Goal: Information Seeking & Learning: Learn about a topic

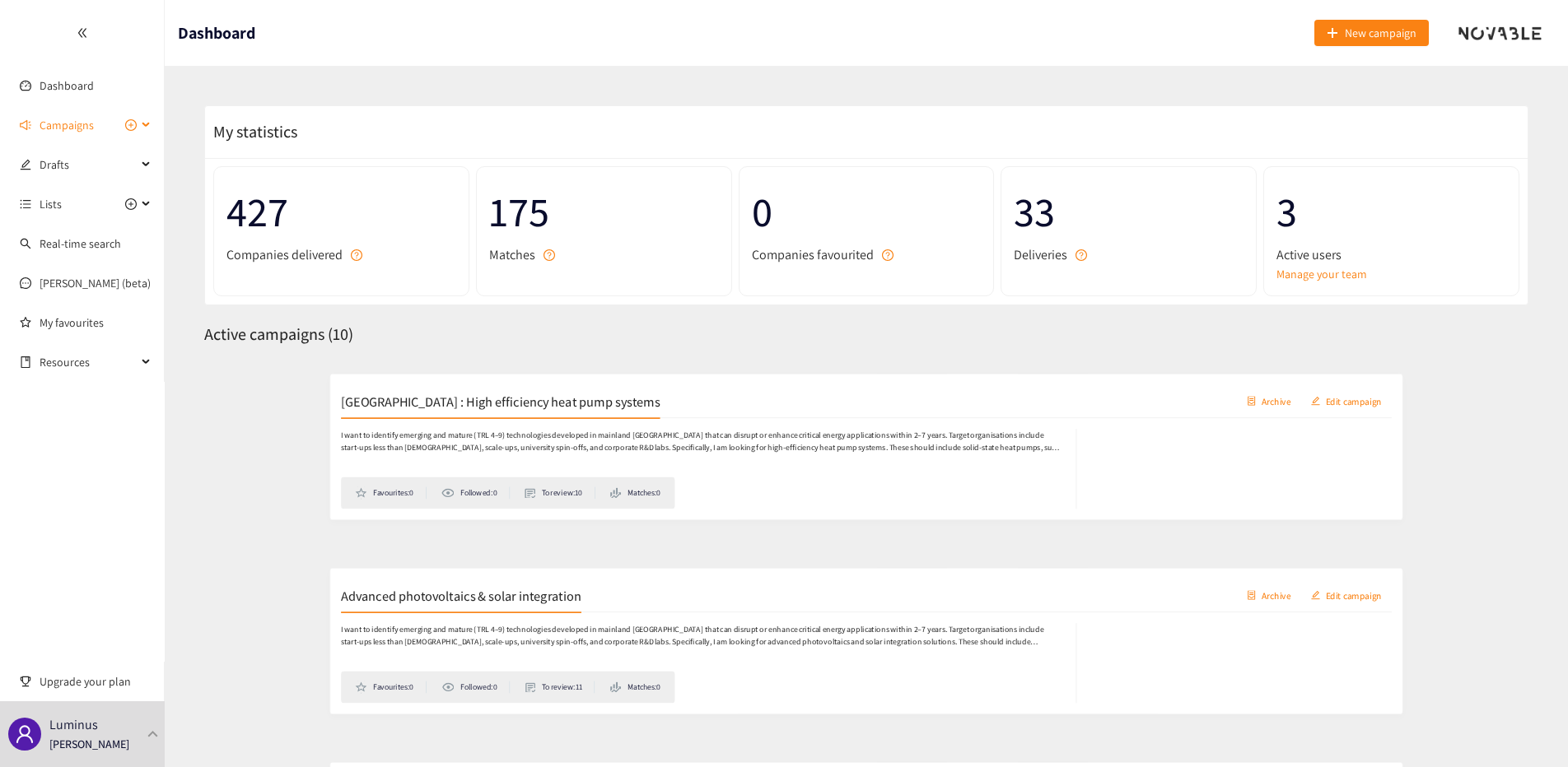
click at [92, 130] on span "Campaigns" at bounding box center [66, 125] width 54 height 33
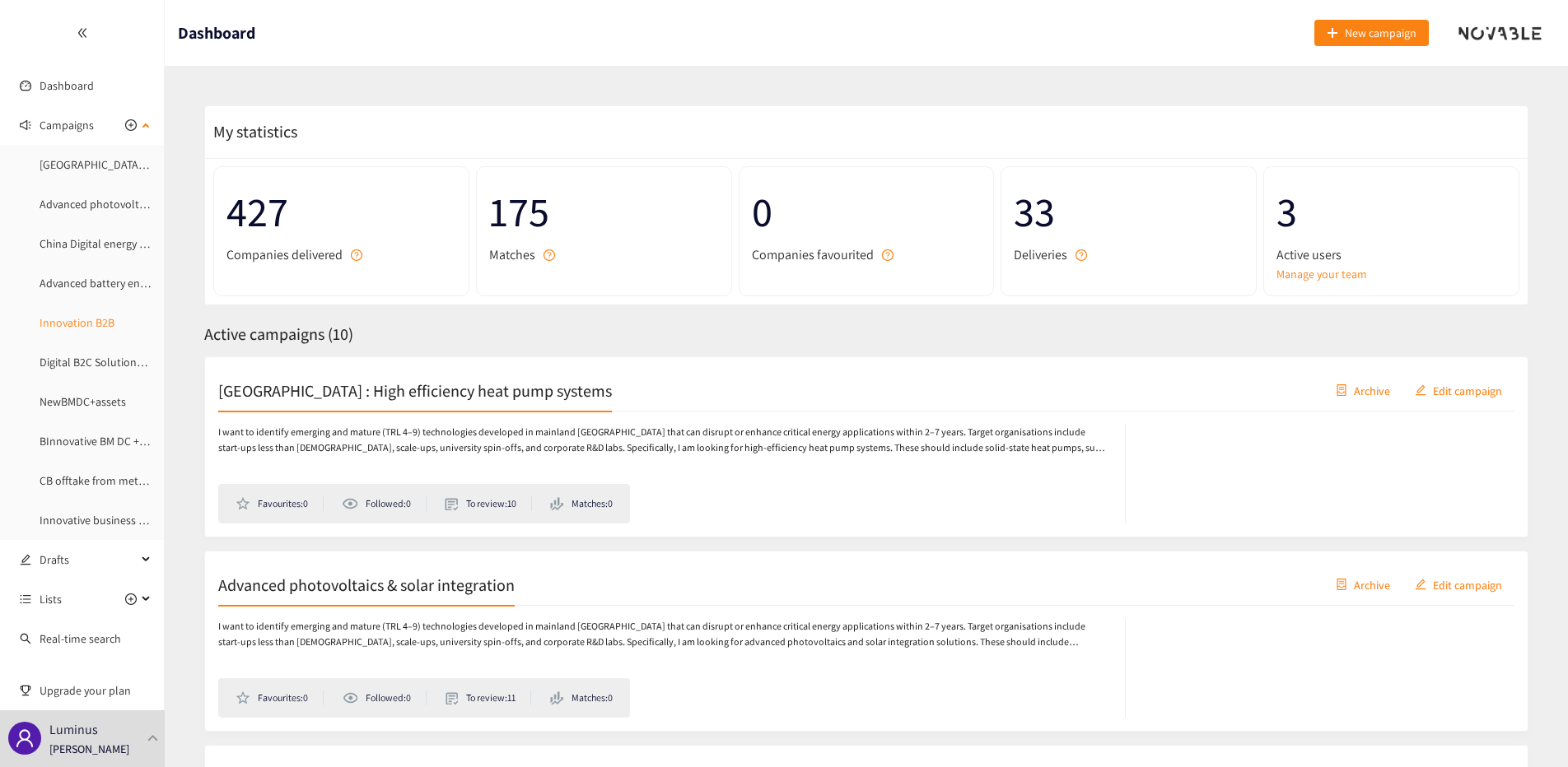
click at [82, 324] on link "Innovation B2B" at bounding box center [77, 323] width 75 height 15
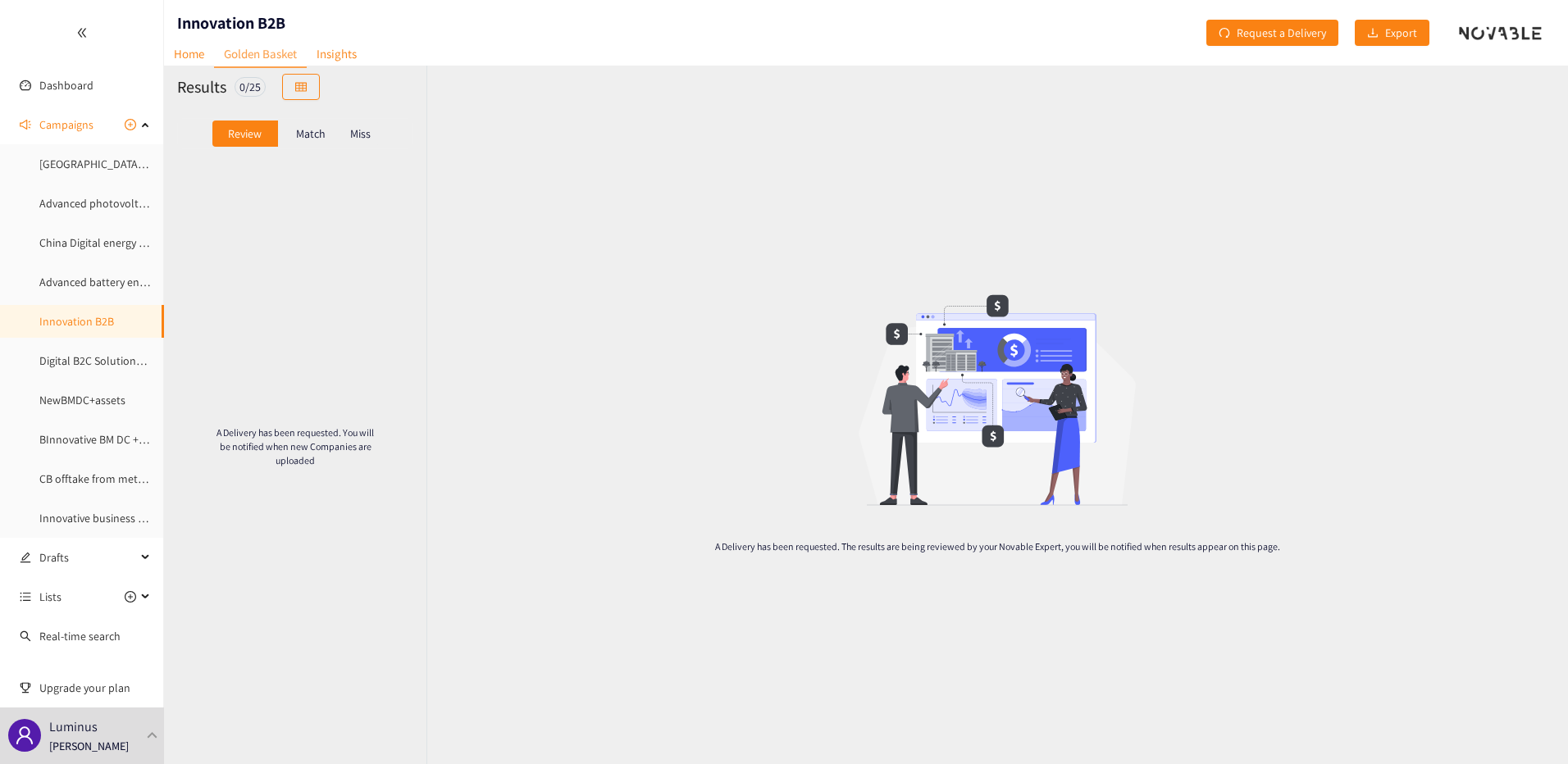
click at [323, 132] on p "Match" at bounding box center [311, 133] width 29 height 13
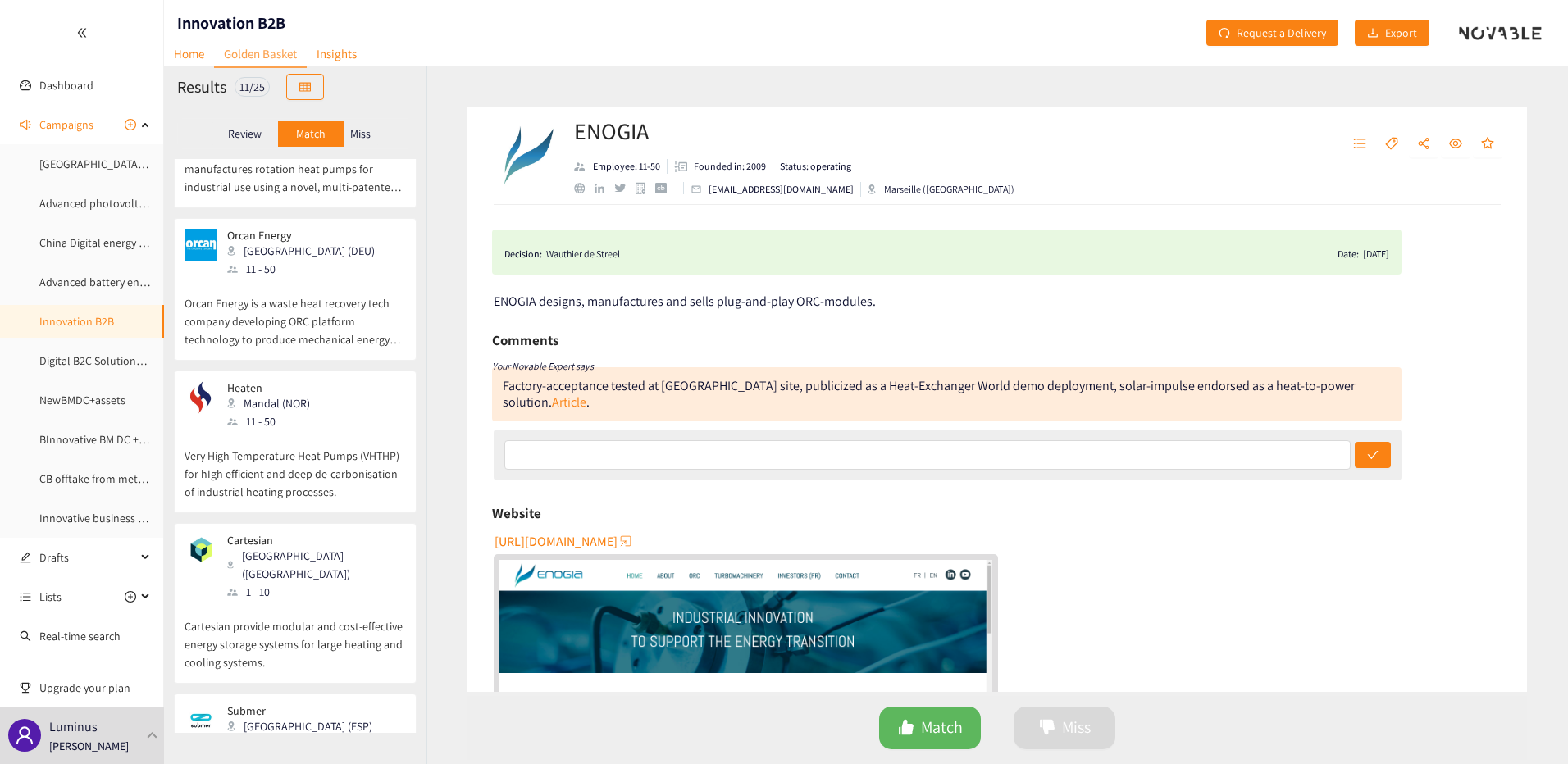
scroll to position [820, 0]
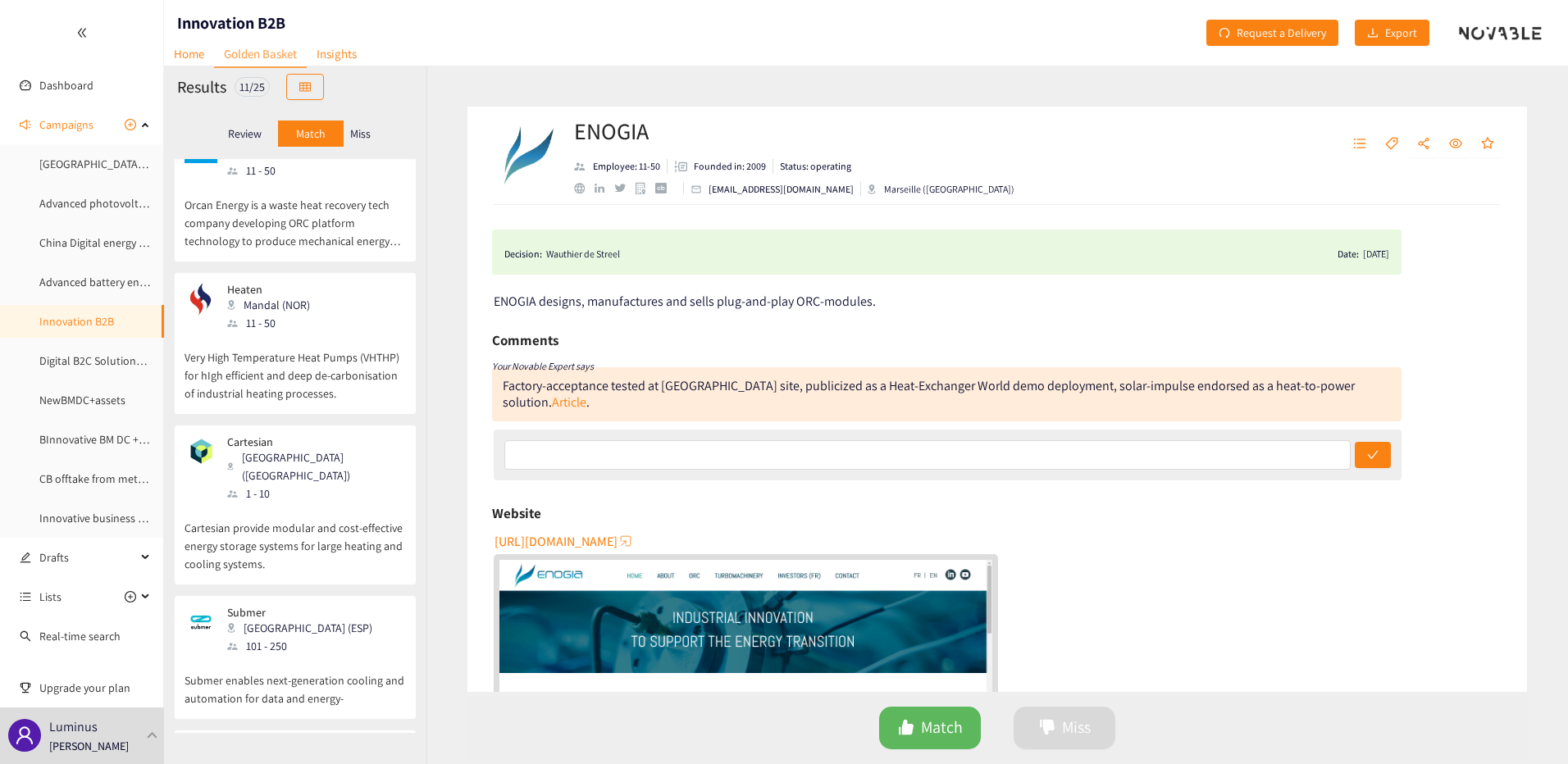
click at [304, 332] on p "Very High Temperature Heat Pumps (VHTHP) for hIgh efficient and deep de-carboni…" at bounding box center [295, 366] width 221 height 70
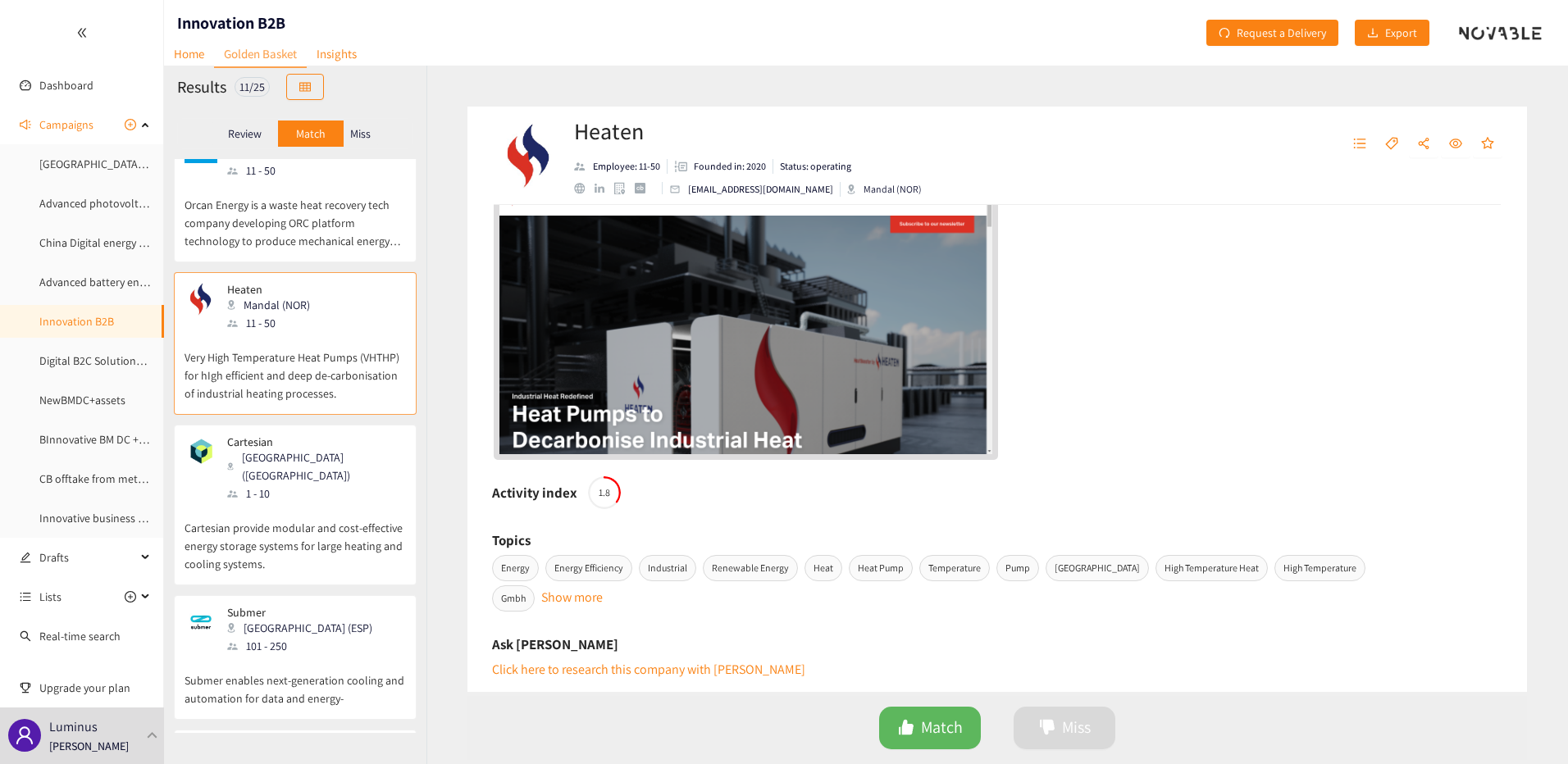
scroll to position [82, 0]
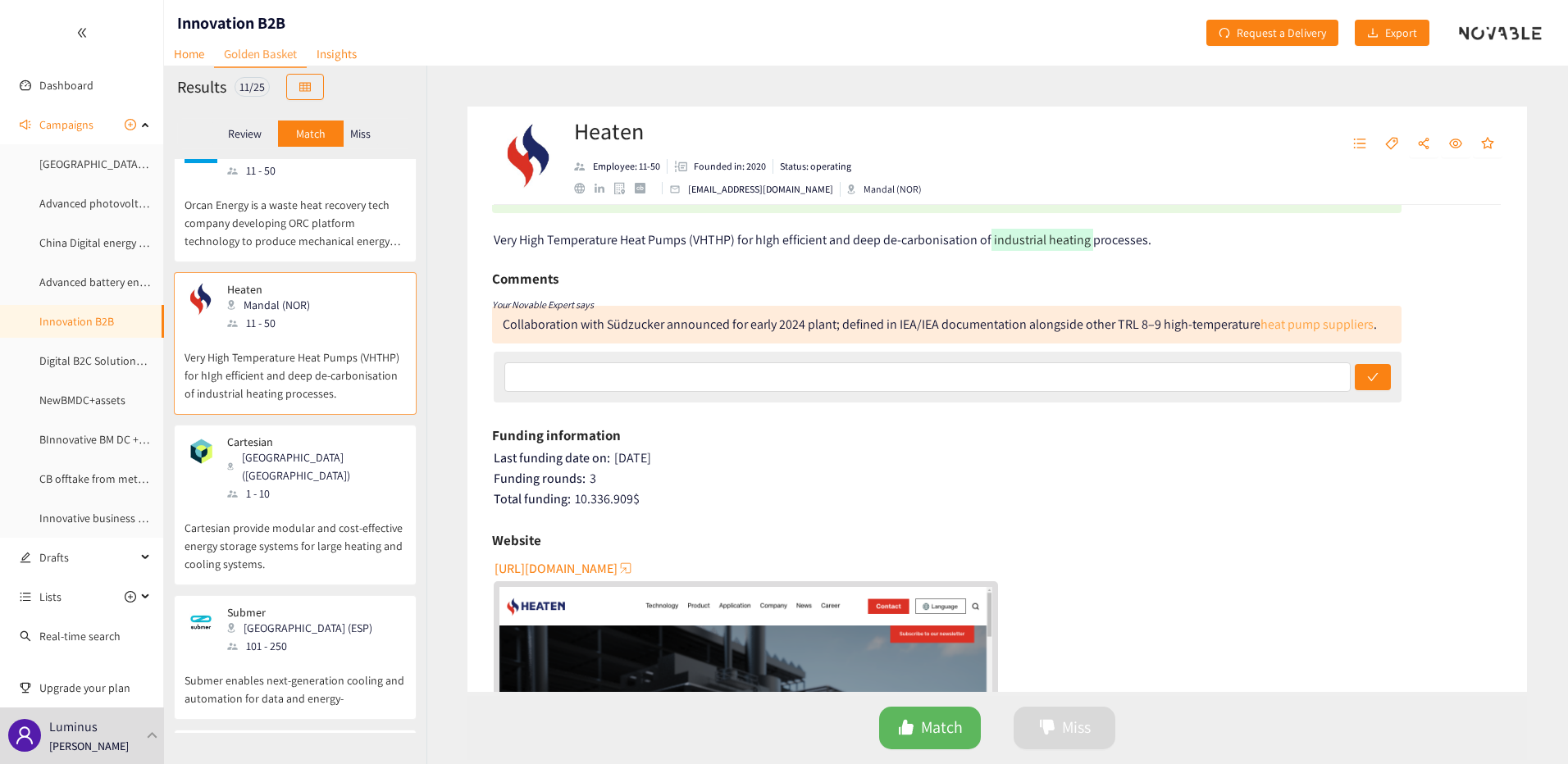
click at [1285, 325] on link "heat pump suppliers" at bounding box center [1317, 324] width 113 height 17
click at [617, 575] on span "[URL][DOMAIN_NAME]" at bounding box center [556, 568] width 123 height 20
